Goal: Information Seeking & Learning: Learn about a topic

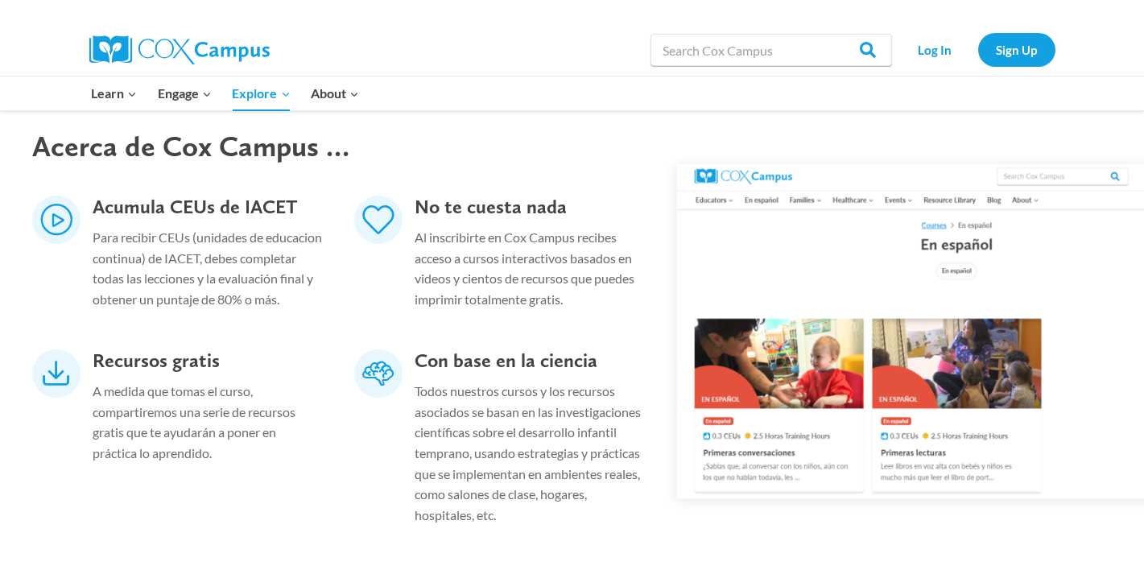
scroll to position [528, 0]
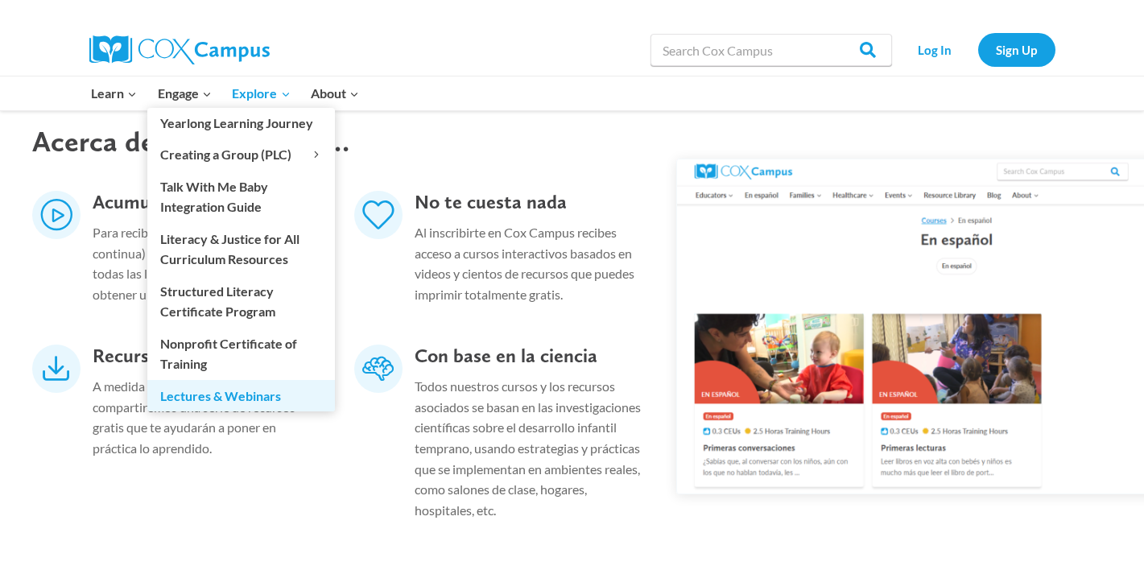
click at [209, 380] on link "Lectures & Webinars" at bounding box center [241, 395] width 188 height 31
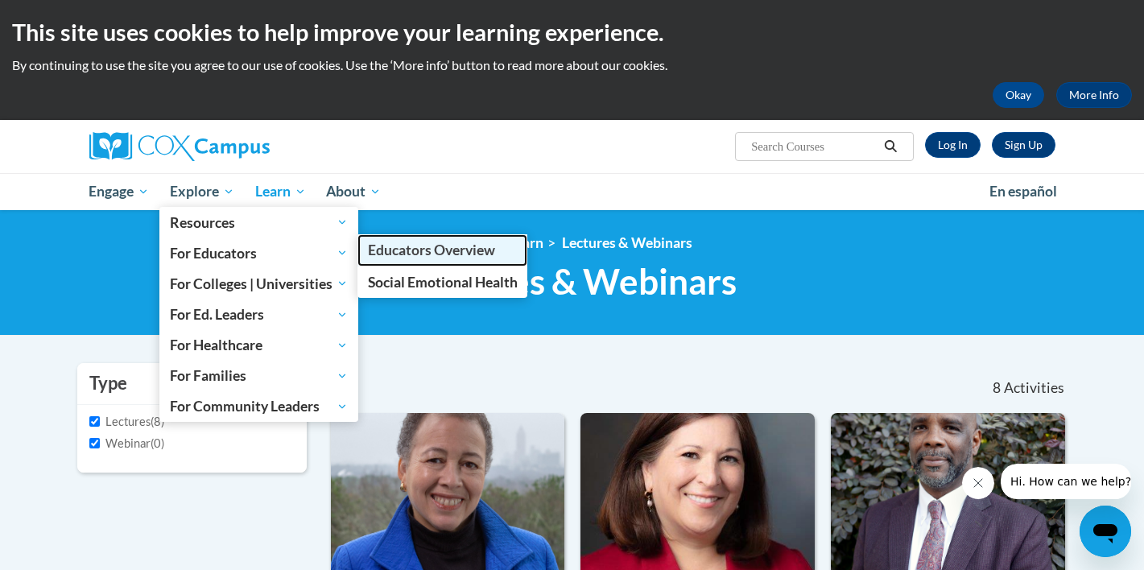
click at [399, 255] on span "Educators Overview" at bounding box center [431, 250] width 127 height 17
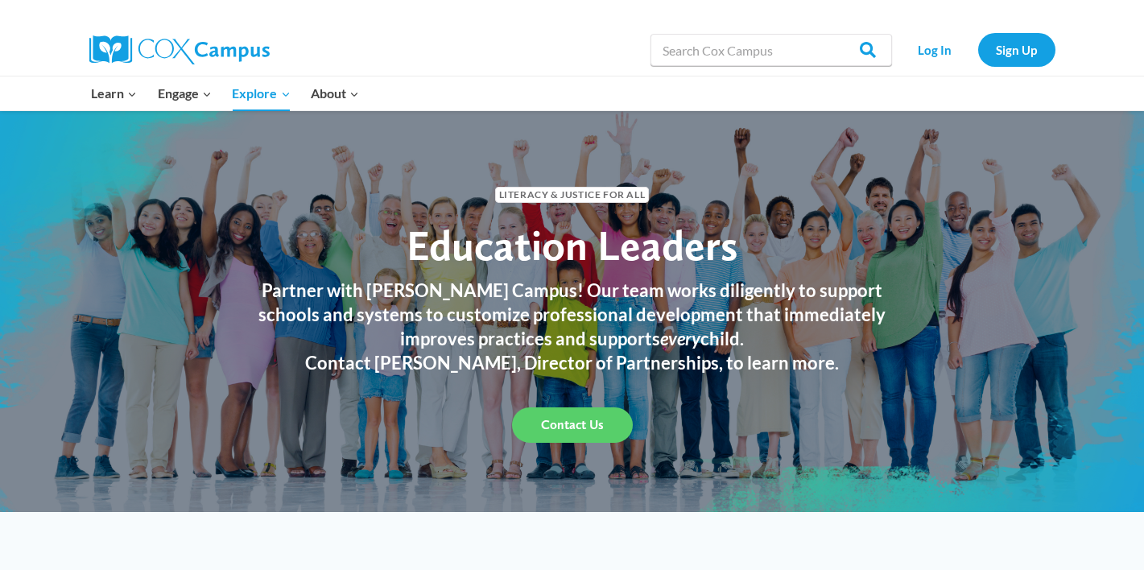
click at [942, 2] on div at bounding box center [814, 12] width 483 height 24
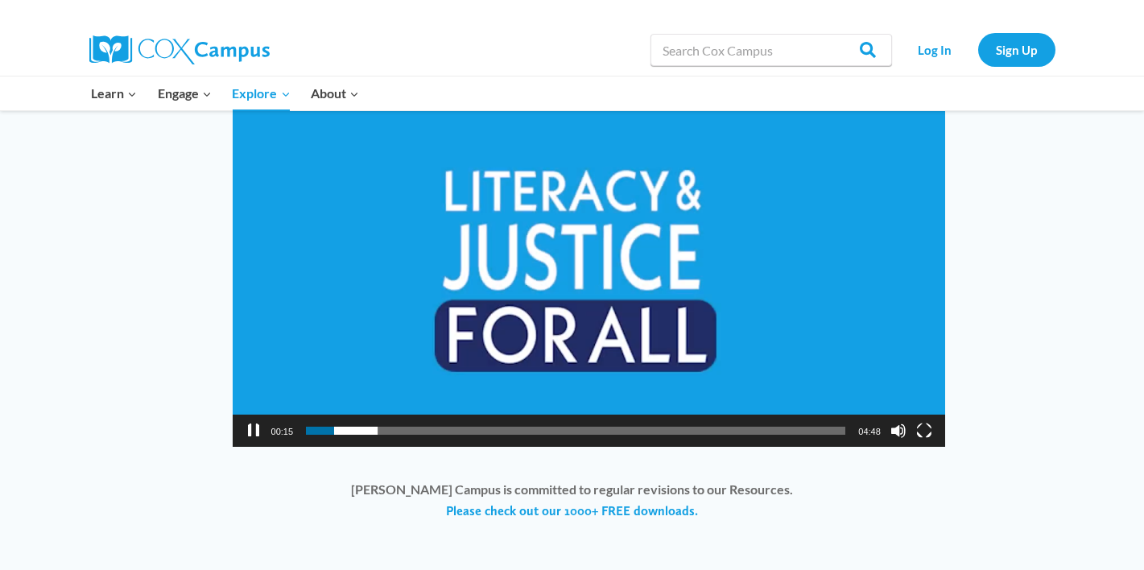
scroll to position [1235, 0]
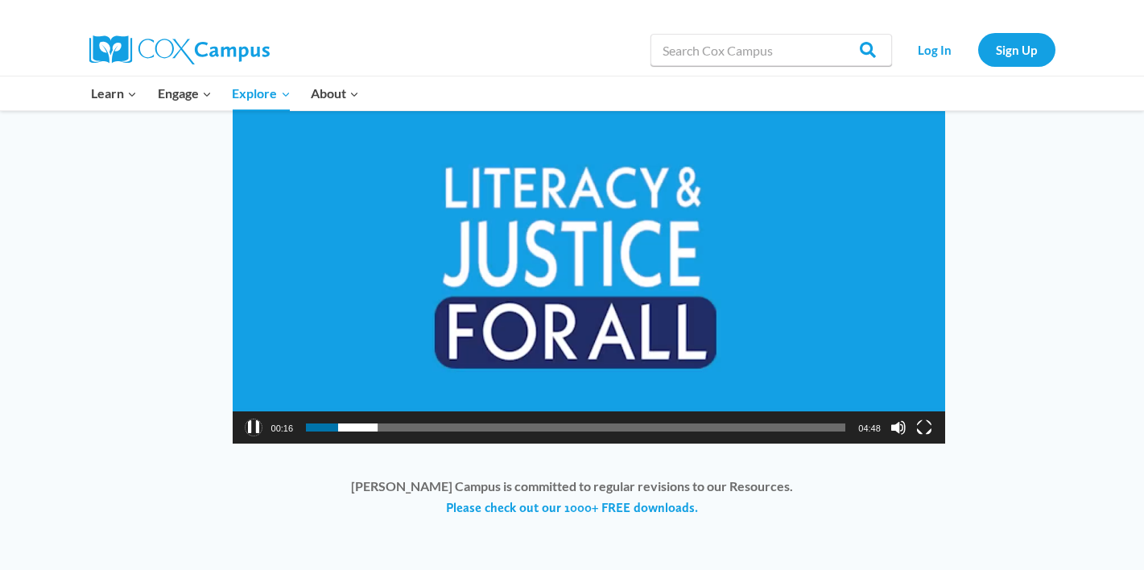
click at [252, 420] on button "Pause" at bounding box center [254, 428] width 16 height 16
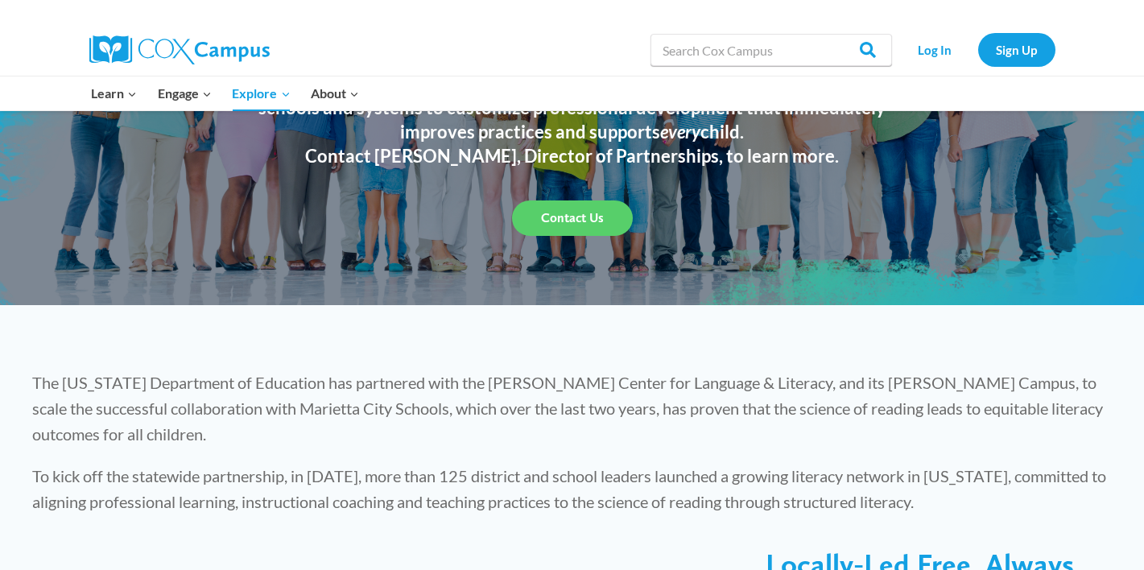
scroll to position [0, 0]
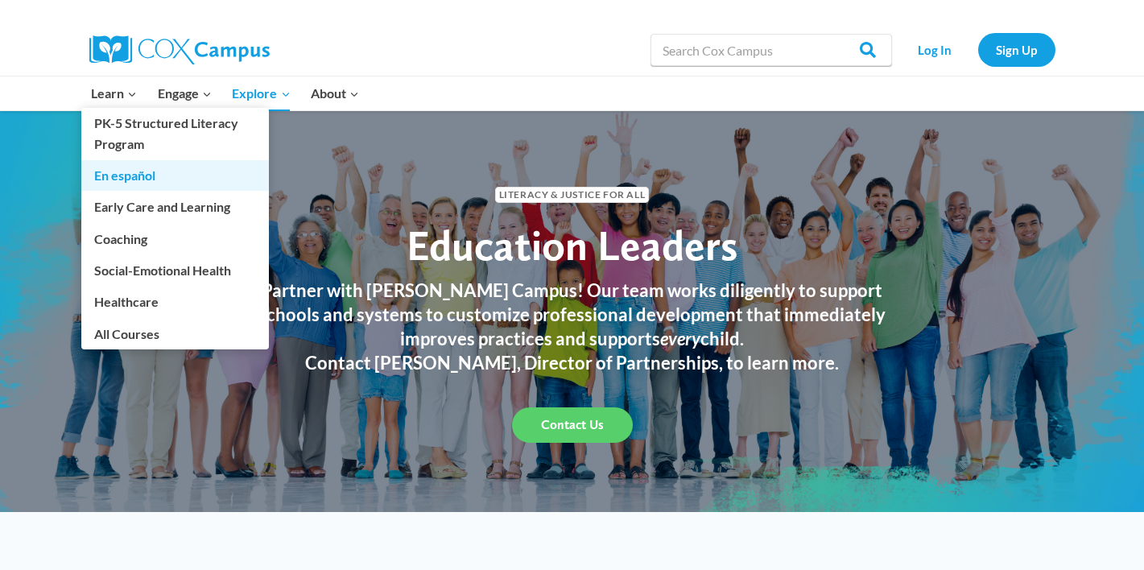
click at [114, 173] on link "En español" at bounding box center [175, 175] width 188 height 31
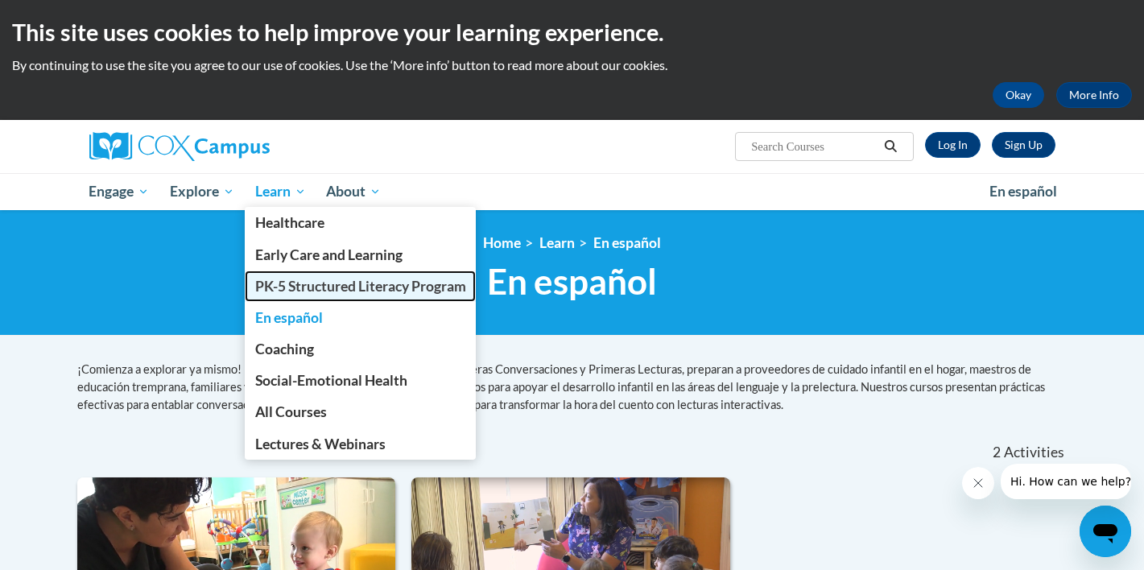
click at [284, 293] on span "PK-5 Structured Literacy Program" at bounding box center [360, 286] width 211 height 17
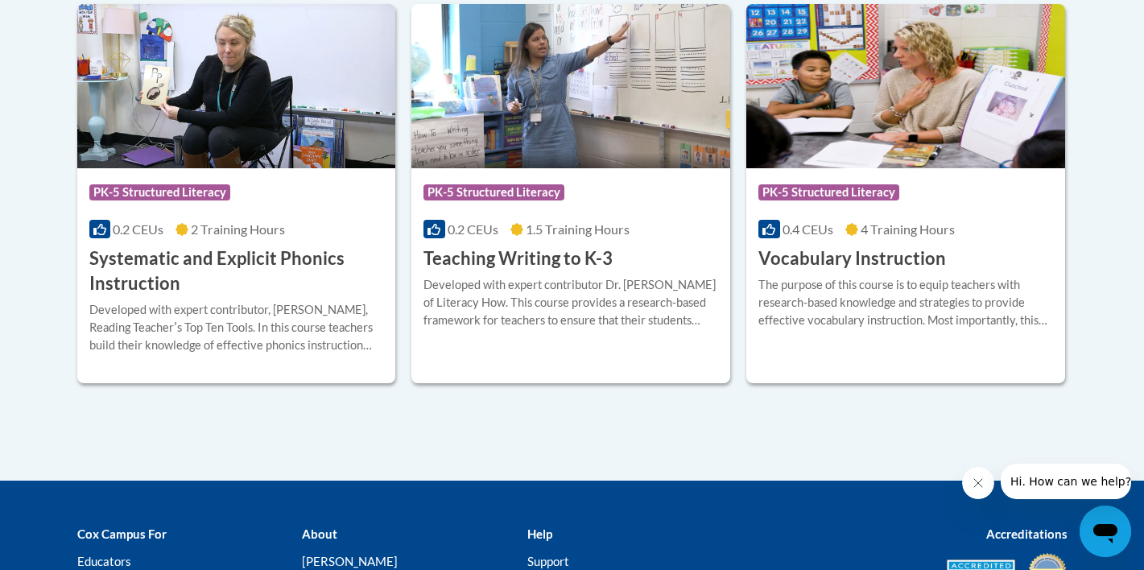
scroll to position [1893, 0]
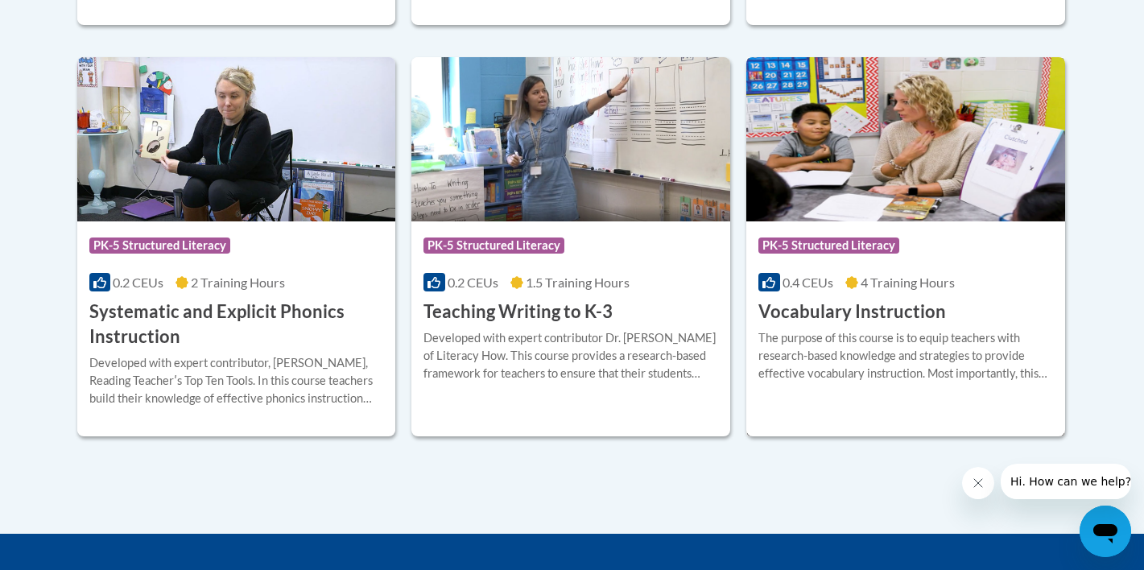
click at [822, 325] on h3 "Vocabulary Instruction" at bounding box center [853, 312] width 188 height 25
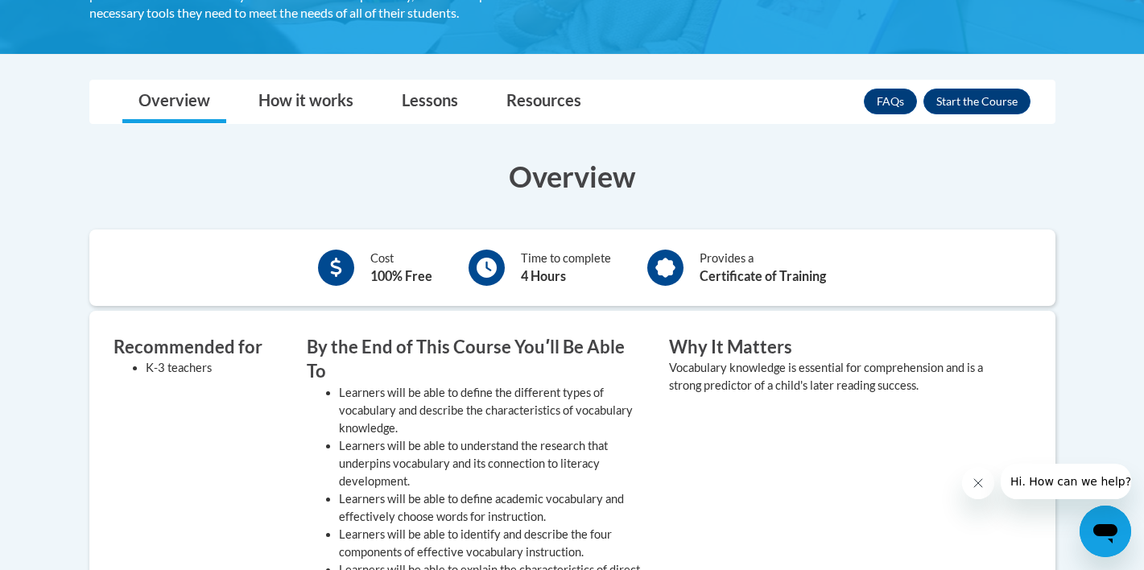
scroll to position [367, 0]
